Goal: Task Accomplishment & Management: Use online tool/utility

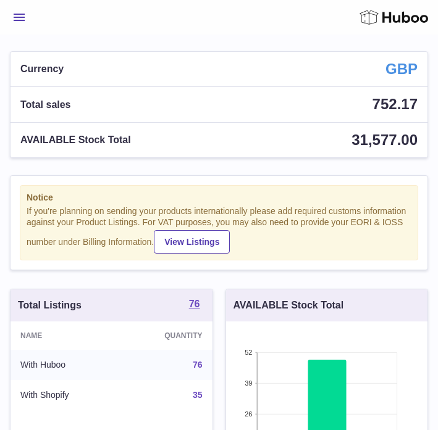
scroll to position [193, 201]
click at [19, 22] on button "Menu" at bounding box center [19, 17] width 19 height 25
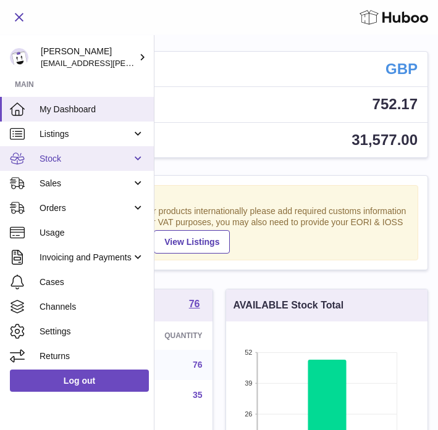
click at [58, 153] on span "Stock" at bounding box center [86, 159] width 92 height 12
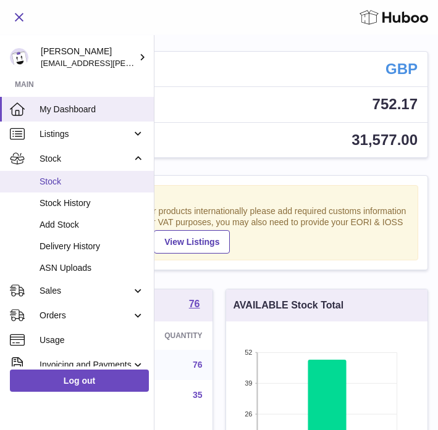
click at [48, 183] on span "Stock" at bounding box center [92, 182] width 105 height 12
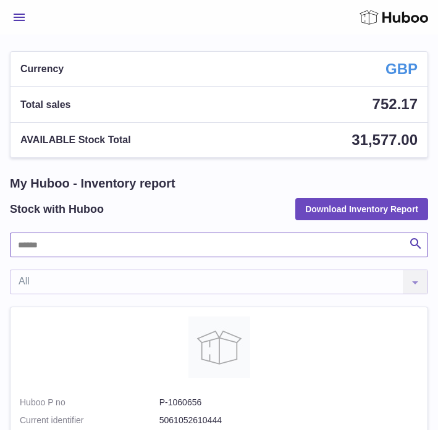
click at [114, 250] on input "text" at bounding box center [219, 245] width 418 height 25
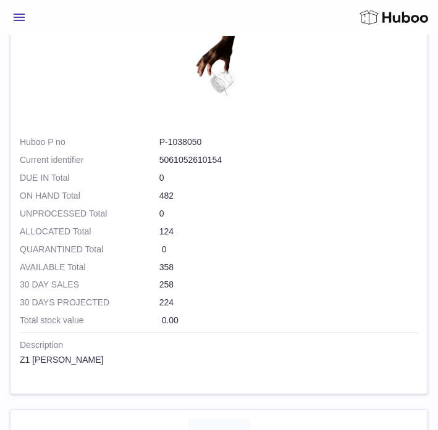
scroll to position [2604, 0]
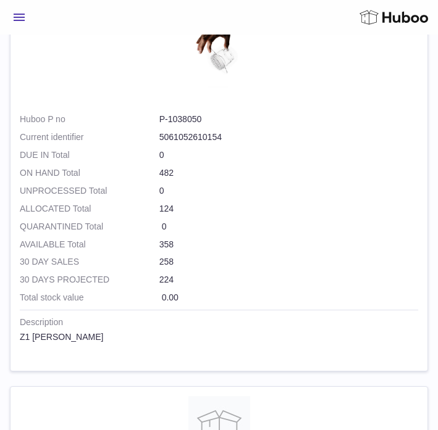
click at [177, 119] on dd "P-1038050" at bounding box center [288, 120] width 259 height 12
copy dl "P-1038050"
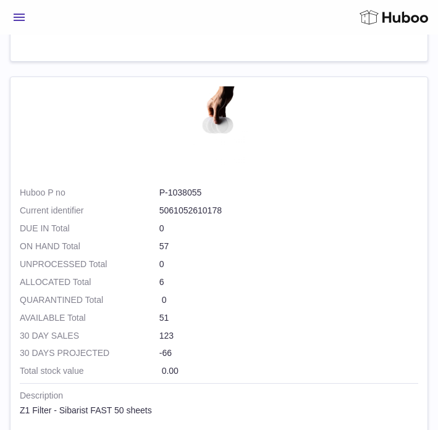
scroll to position [686, 0]
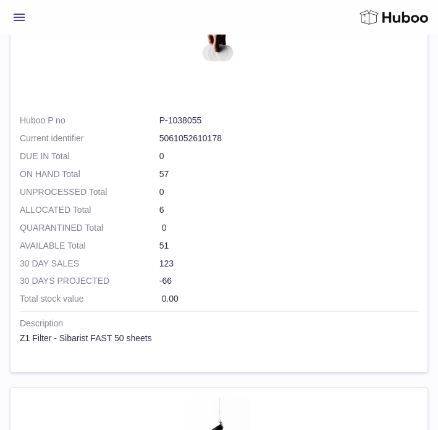
click at [194, 119] on dd "P-1038055" at bounding box center [288, 121] width 259 height 12
copy dl "P-1038055"
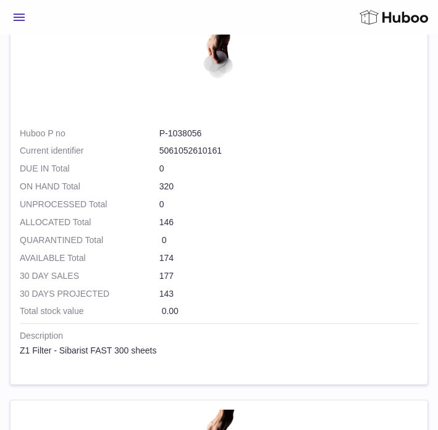
scroll to position [285, 0]
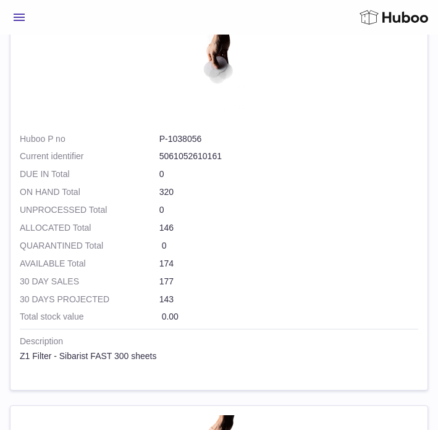
click at [193, 136] on dd "P-1038056" at bounding box center [288, 139] width 259 height 12
copy dl "P-1038056"
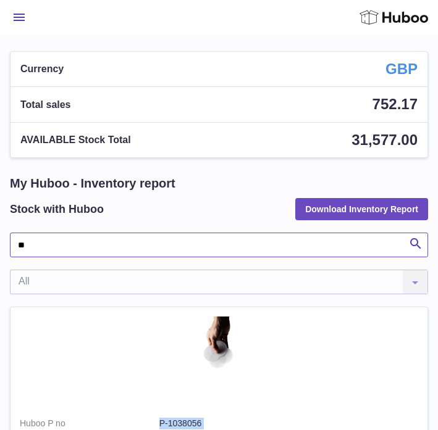
click at [83, 249] on input "**" at bounding box center [219, 245] width 418 height 25
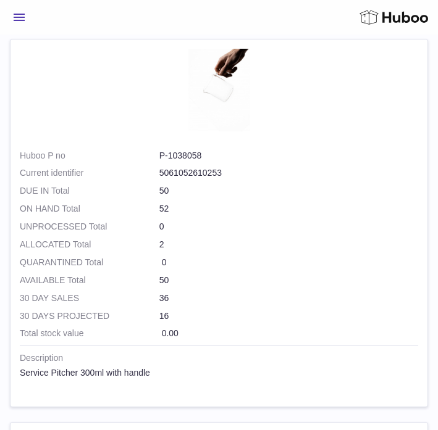
scroll to position [269, 0]
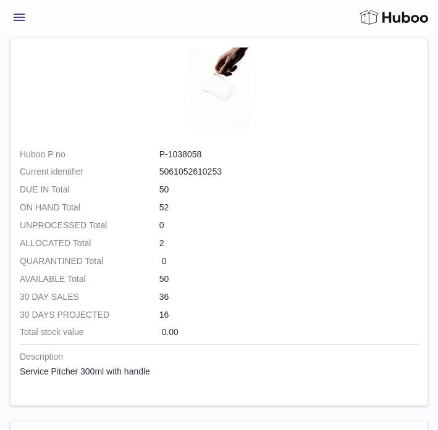
type input "***"
click at [193, 153] on dd "P-1038058" at bounding box center [288, 155] width 259 height 12
copy dl "P-1038058"
